Goal: Obtain resource: Obtain resource

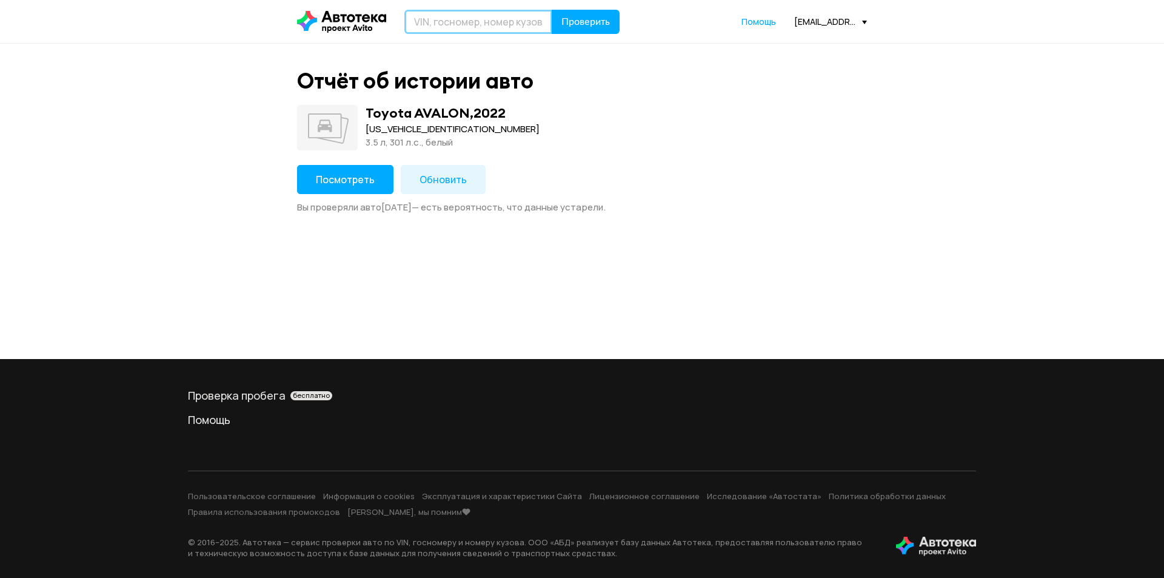
click at [449, 21] on input "text" at bounding box center [478, 22] width 148 height 24
type input "Е517КУ126"
click at [603, 18] on span "Проверить" at bounding box center [585, 22] width 49 height 10
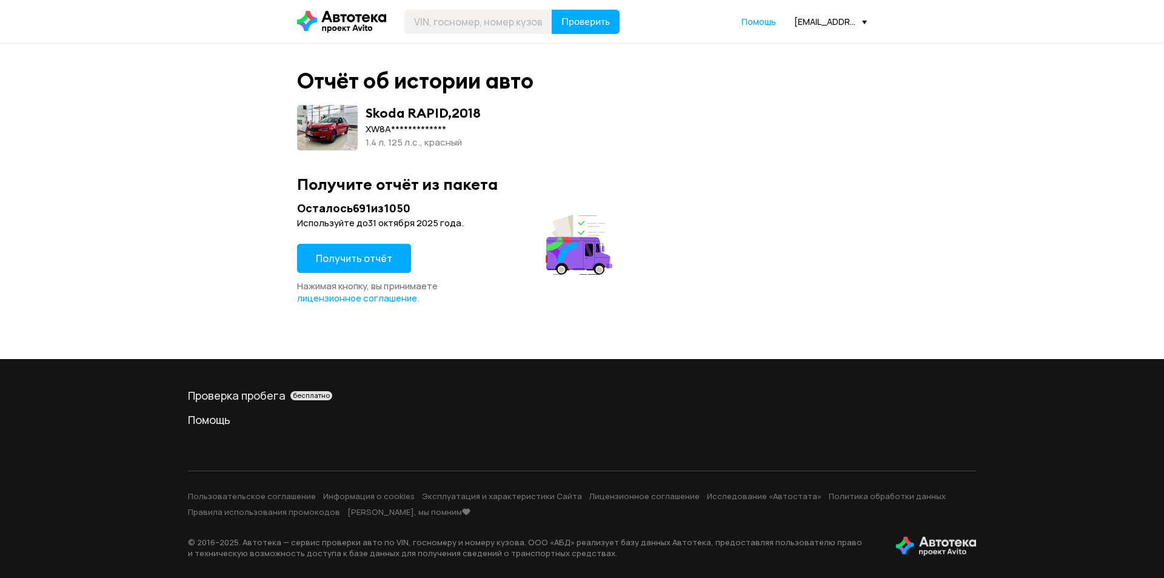
click at [340, 257] on span "Получить отчёт" at bounding box center [354, 258] width 76 height 13
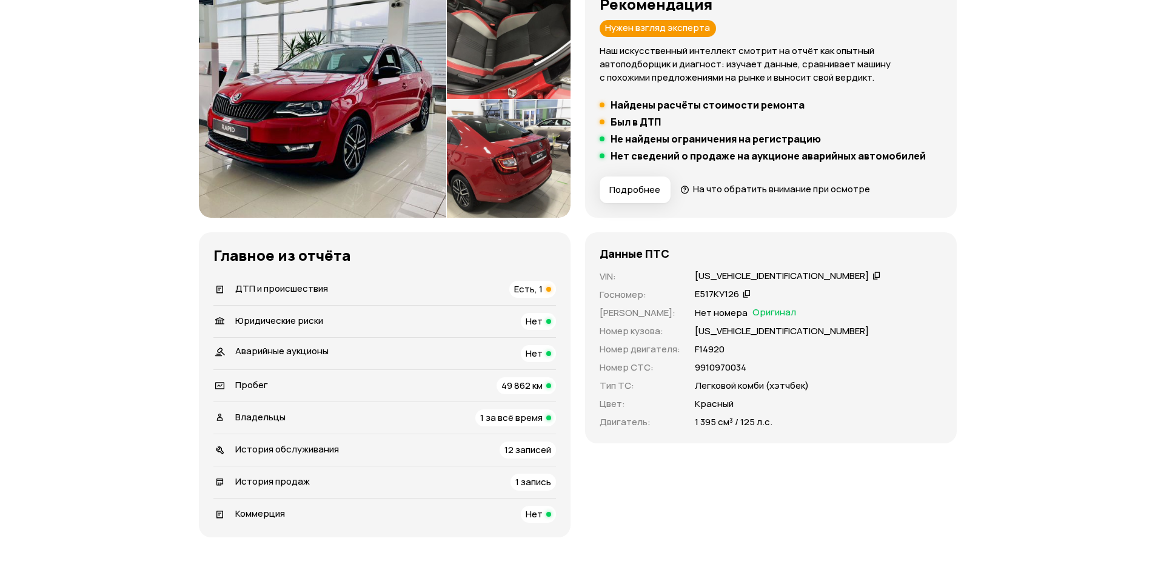
click at [250, 286] on span "ДТП и происшествия" at bounding box center [281, 288] width 93 height 13
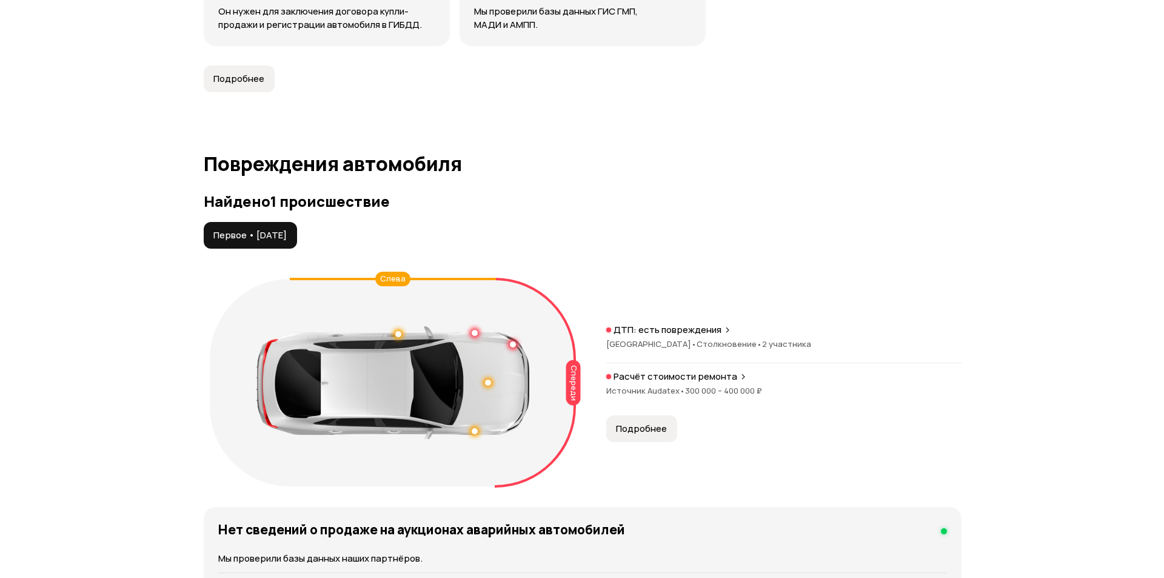
scroll to position [1256, 0]
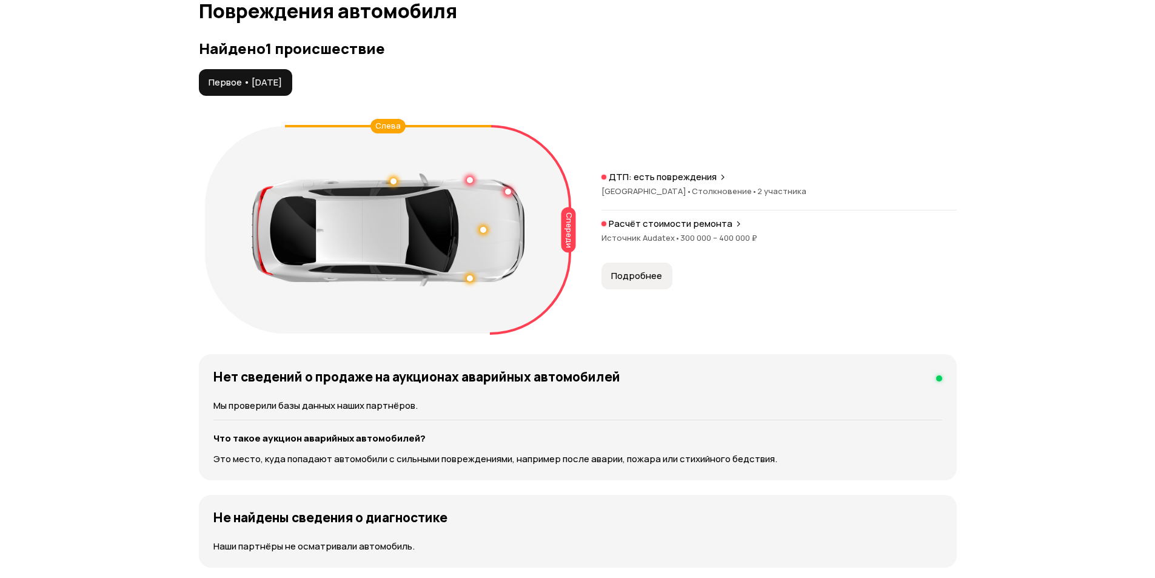
click at [638, 271] on span "Подробнее" at bounding box center [636, 276] width 51 height 12
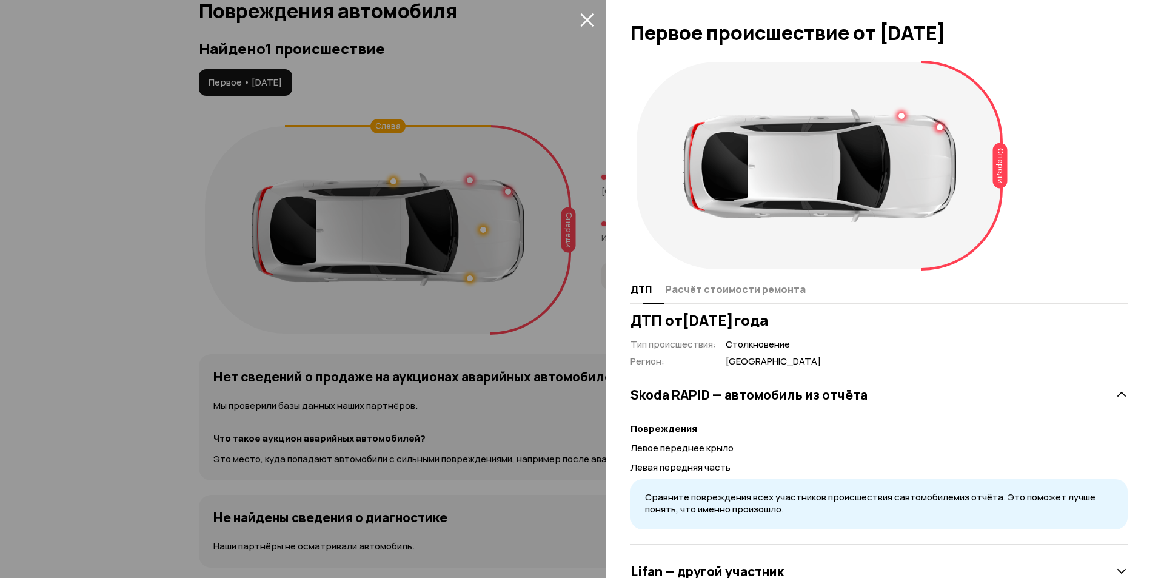
click at [733, 289] on span "Расчёт стоимости ремонта" at bounding box center [735, 289] width 141 height 12
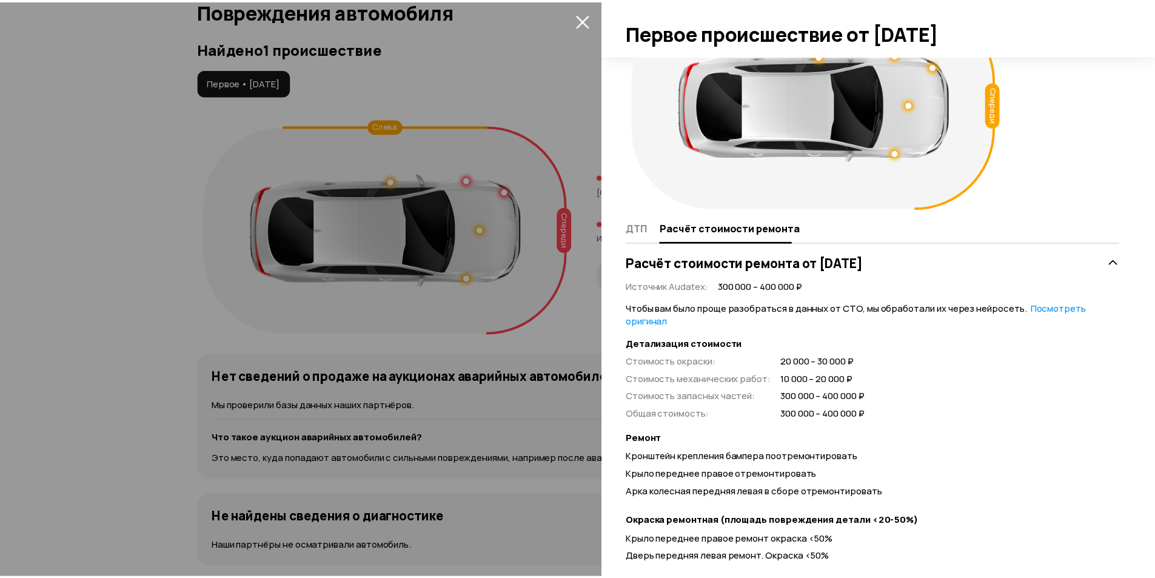
scroll to position [0, 0]
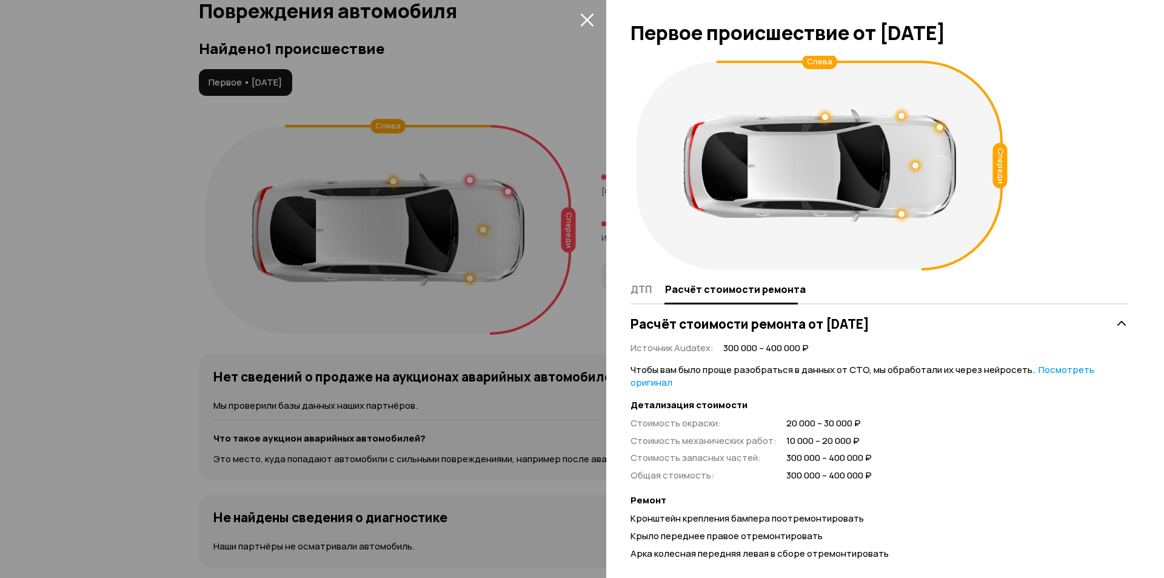
click at [583, 19] on icon "закрыть" at bounding box center [587, 20] width 14 height 14
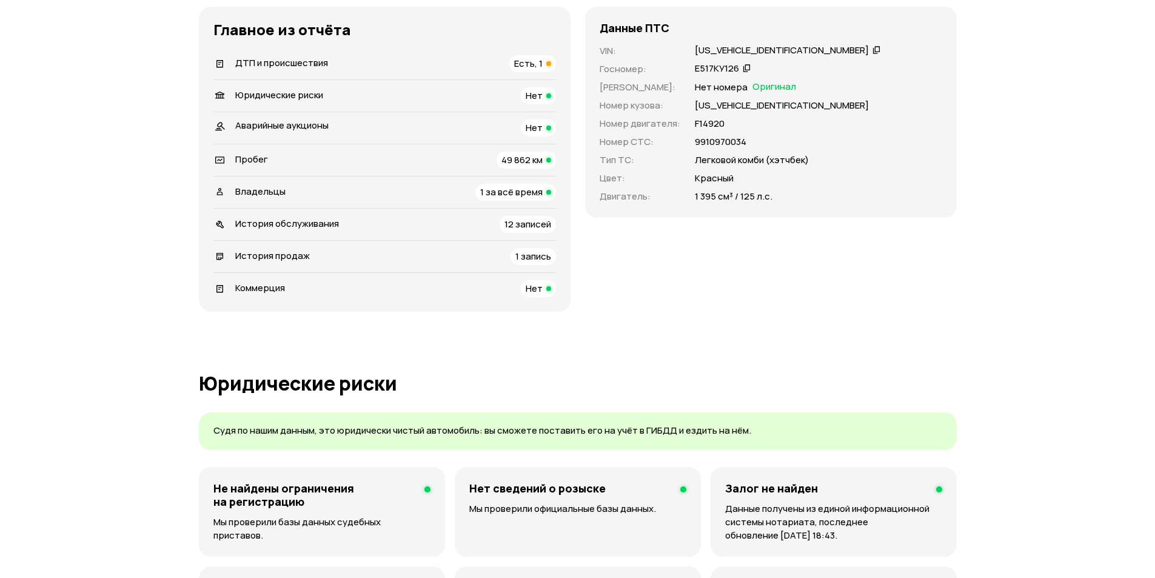
scroll to position [226, 0]
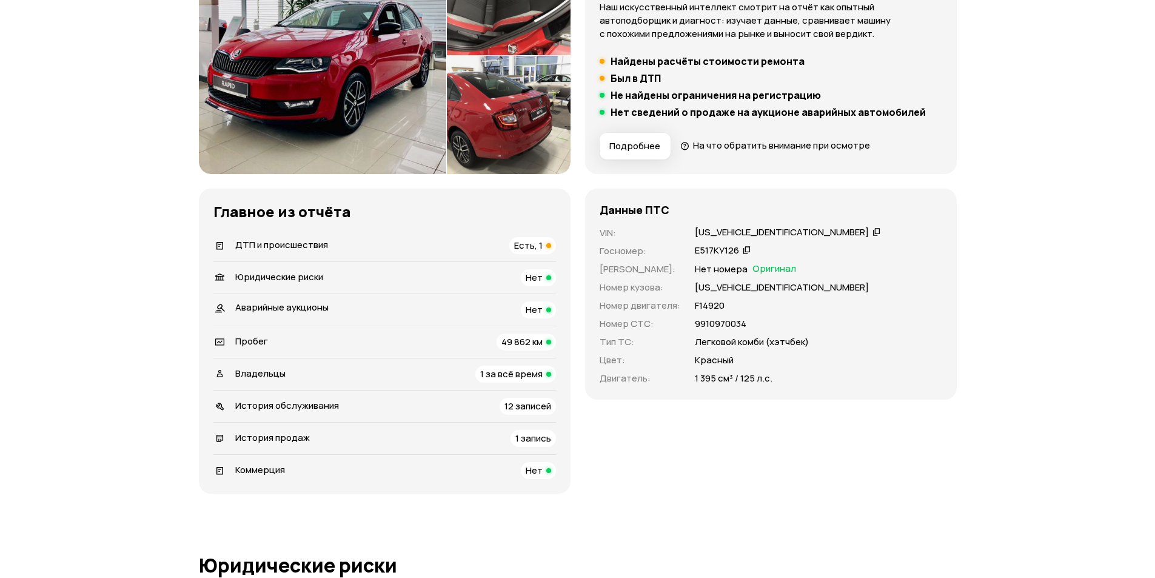
click at [736, 232] on div "[US_VEHICLE_IDENTIFICATION_NUMBER]" at bounding box center [782, 232] width 174 height 13
click at [712, 248] on div "Е517КУ126" at bounding box center [717, 250] width 44 height 13
click at [746, 235] on div "[US_VEHICLE_IDENTIFICATION_NUMBER]" at bounding box center [782, 232] width 174 height 13
click at [711, 326] on p "9910970034" at bounding box center [721, 323] width 52 height 13
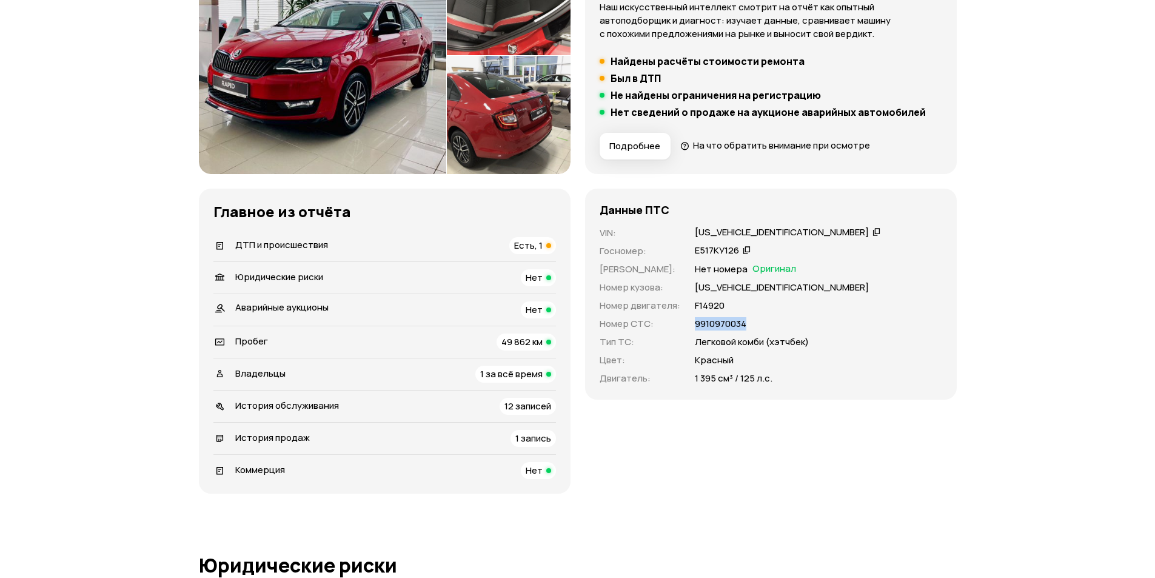
copy p "9910970034"
click at [486, 378] on span "1 за всё время" at bounding box center [511, 373] width 62 height 13
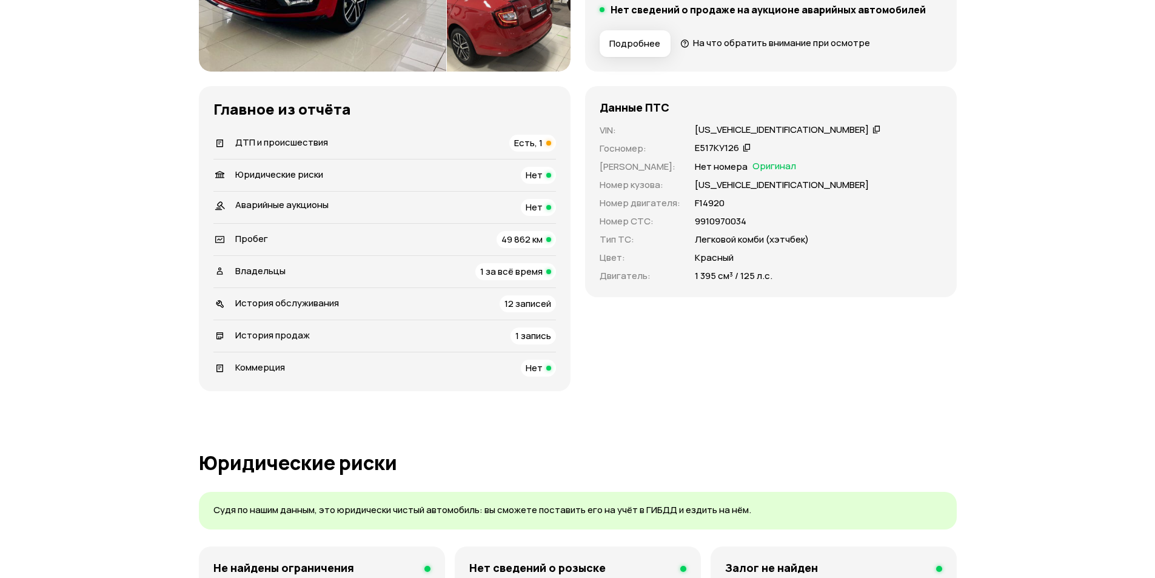
scroll to position [332, 0]
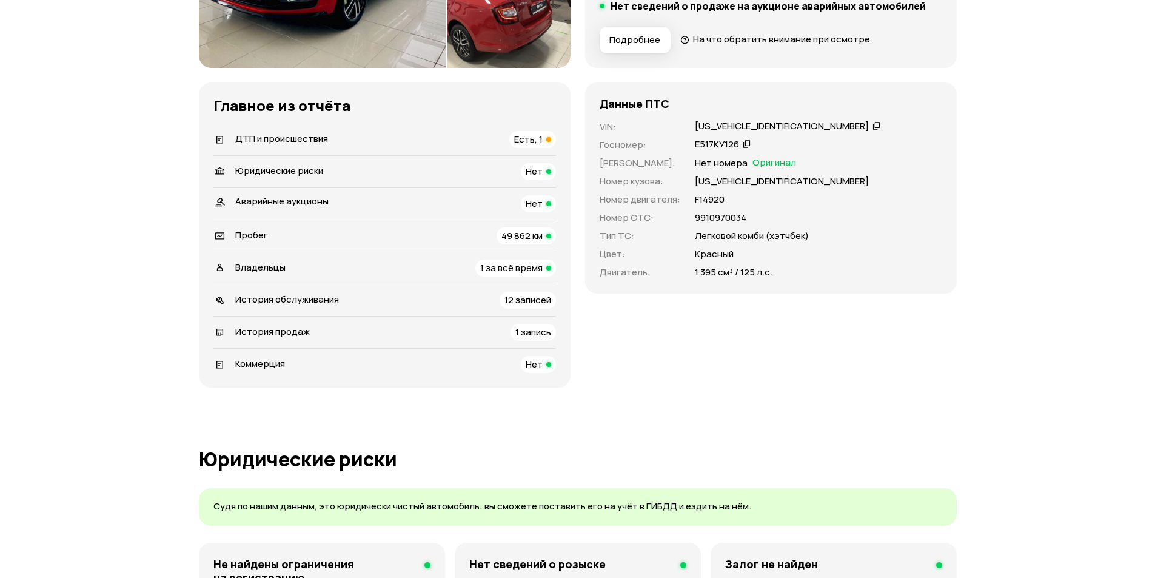
click at [715, 215] on p "9910970034" at bounding box center [721, 217] width 52 height 13
click at [710, 199] on p "F14920" at bounding box center [710, 199] width 30 height 13
copy p "F14920"
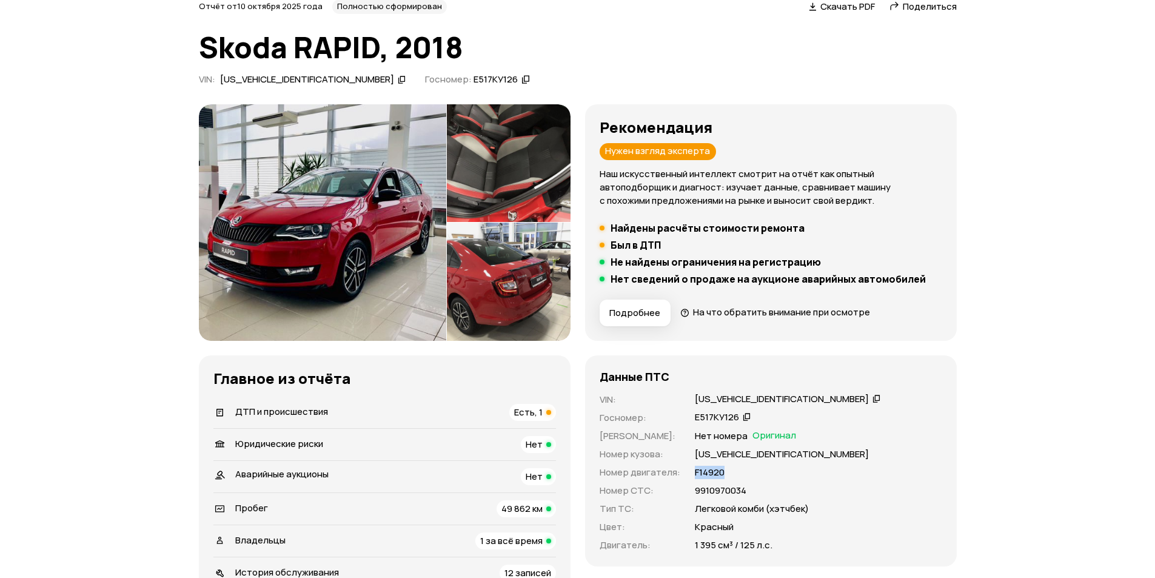
scroll to position [0, 0]
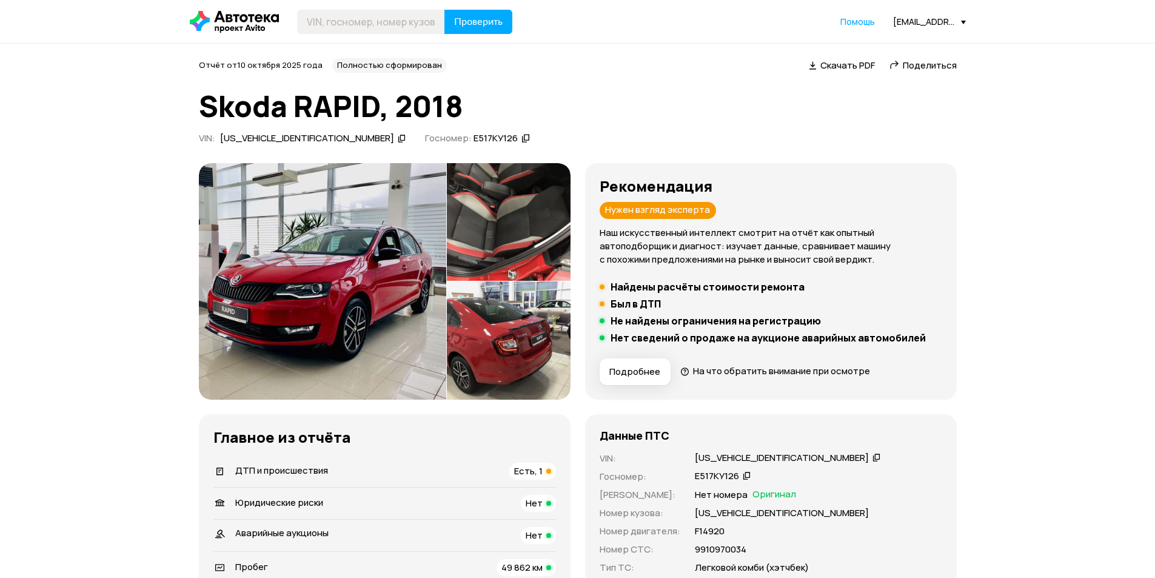
click at [826, 64] on span "Скачать PDF" at bounding box center [847, 65] width 55 height 13
